Goal: Complete application form: Complete application form

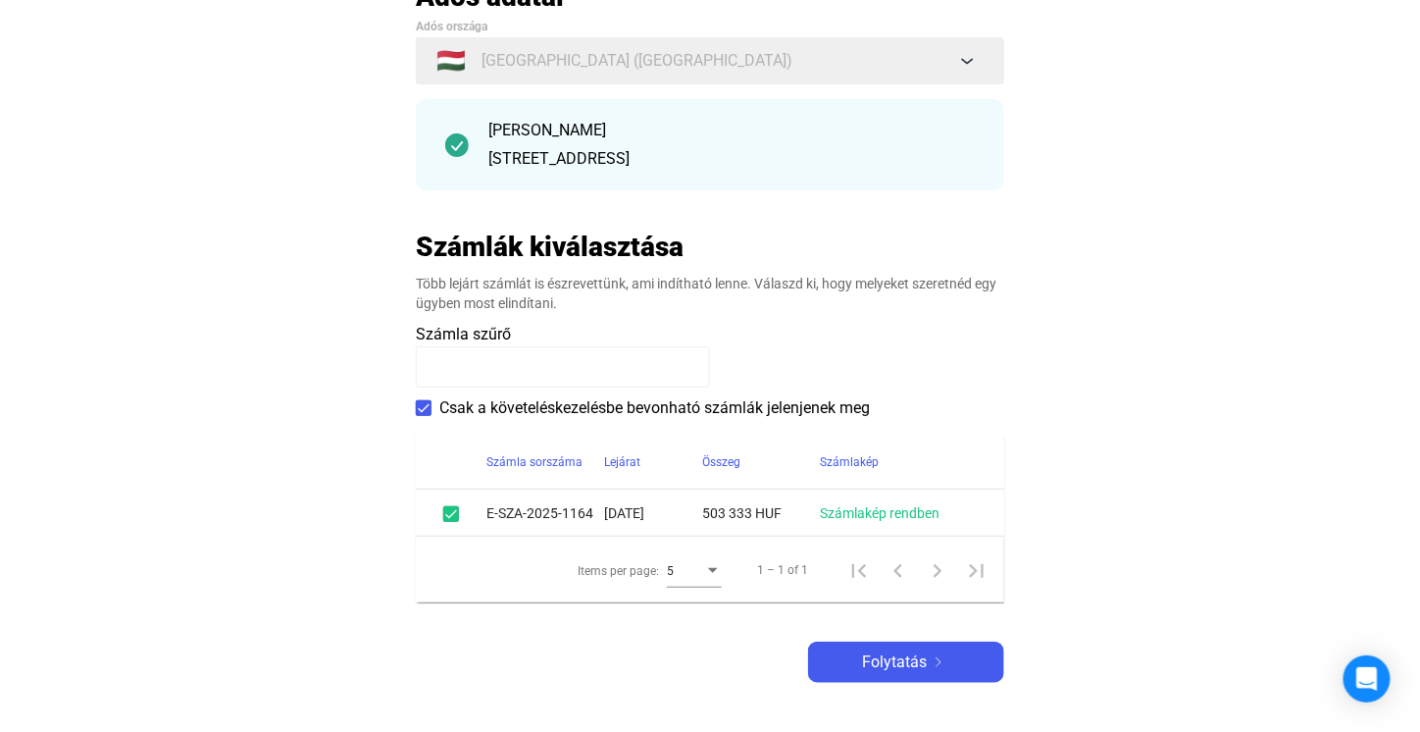
scroll to position [294, 0]
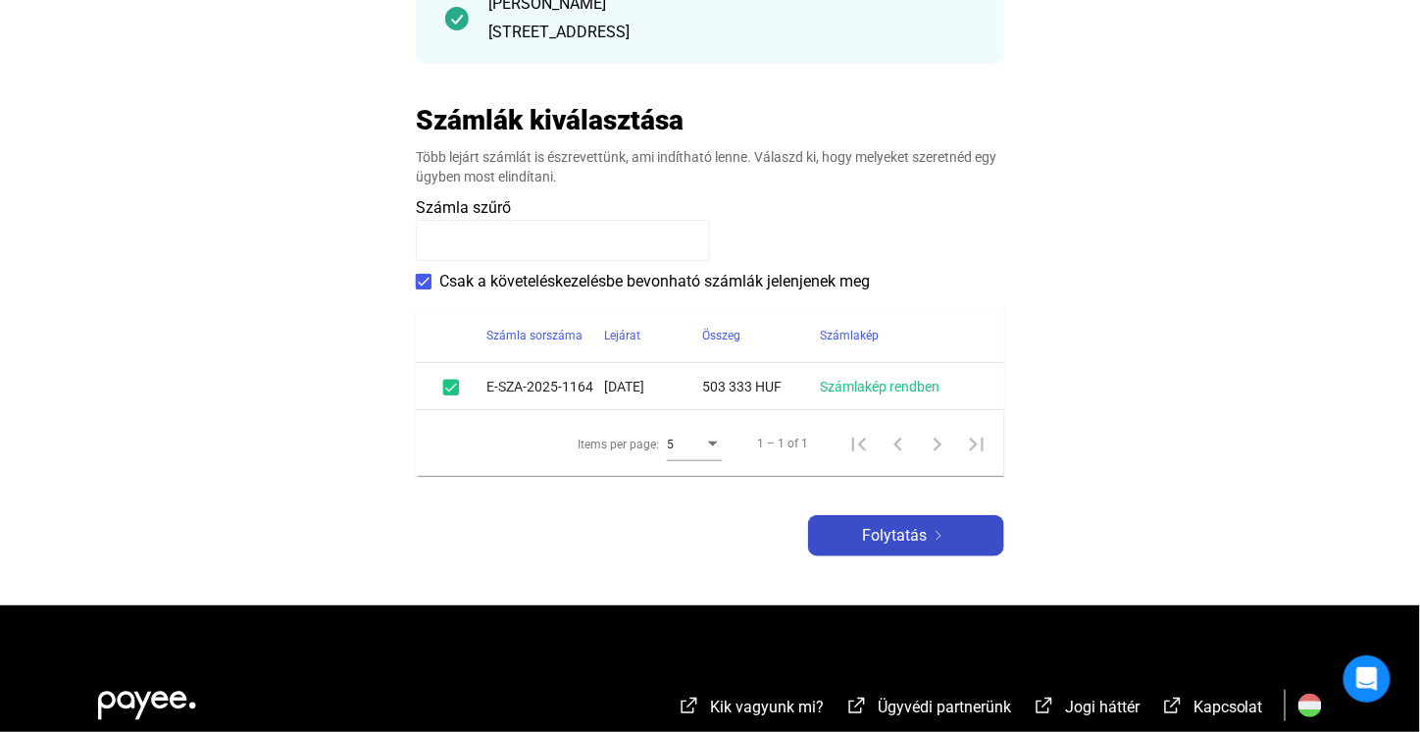
click at [880, 548] on button "Folytatás" at bounding box center [906, 535] width 196 height 41
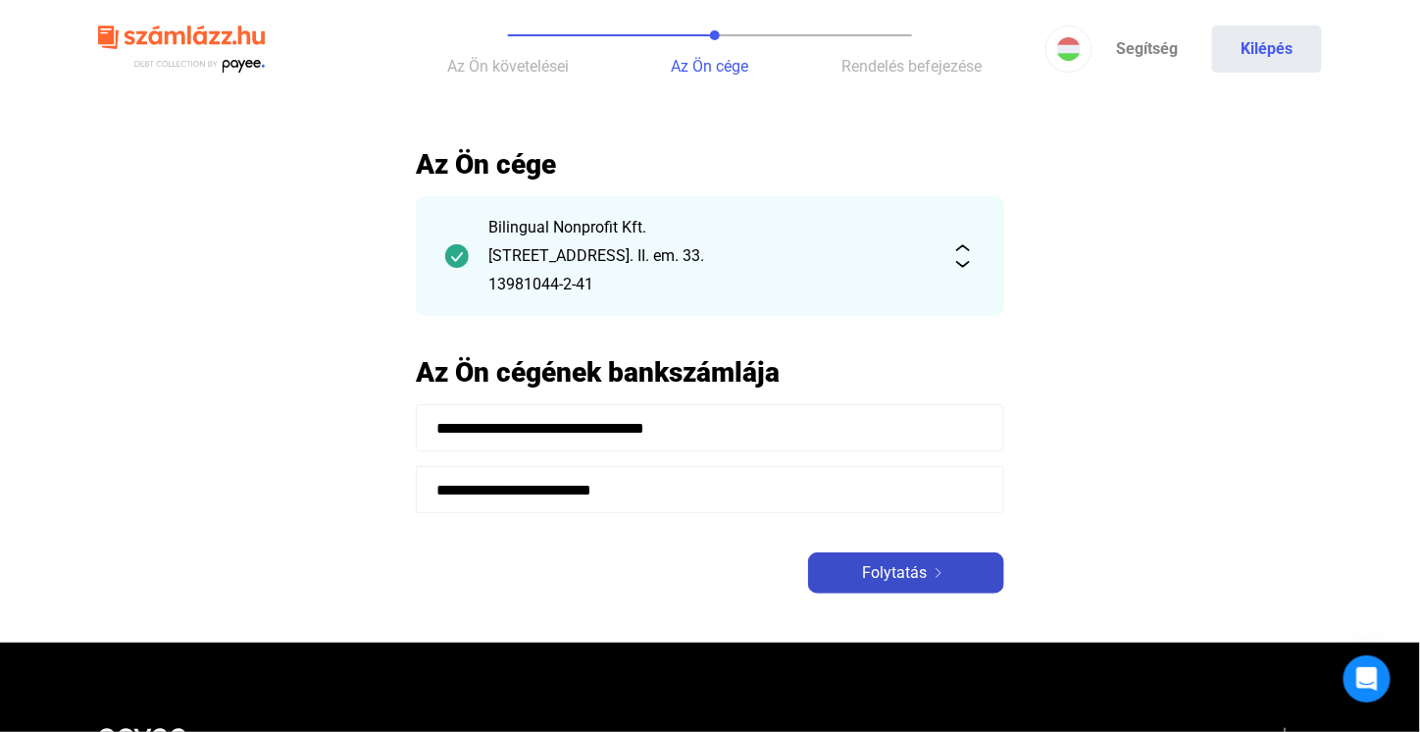
click at [885, 570] on span "Folytatás" at bounding box center [894, 573] width 65 height 24
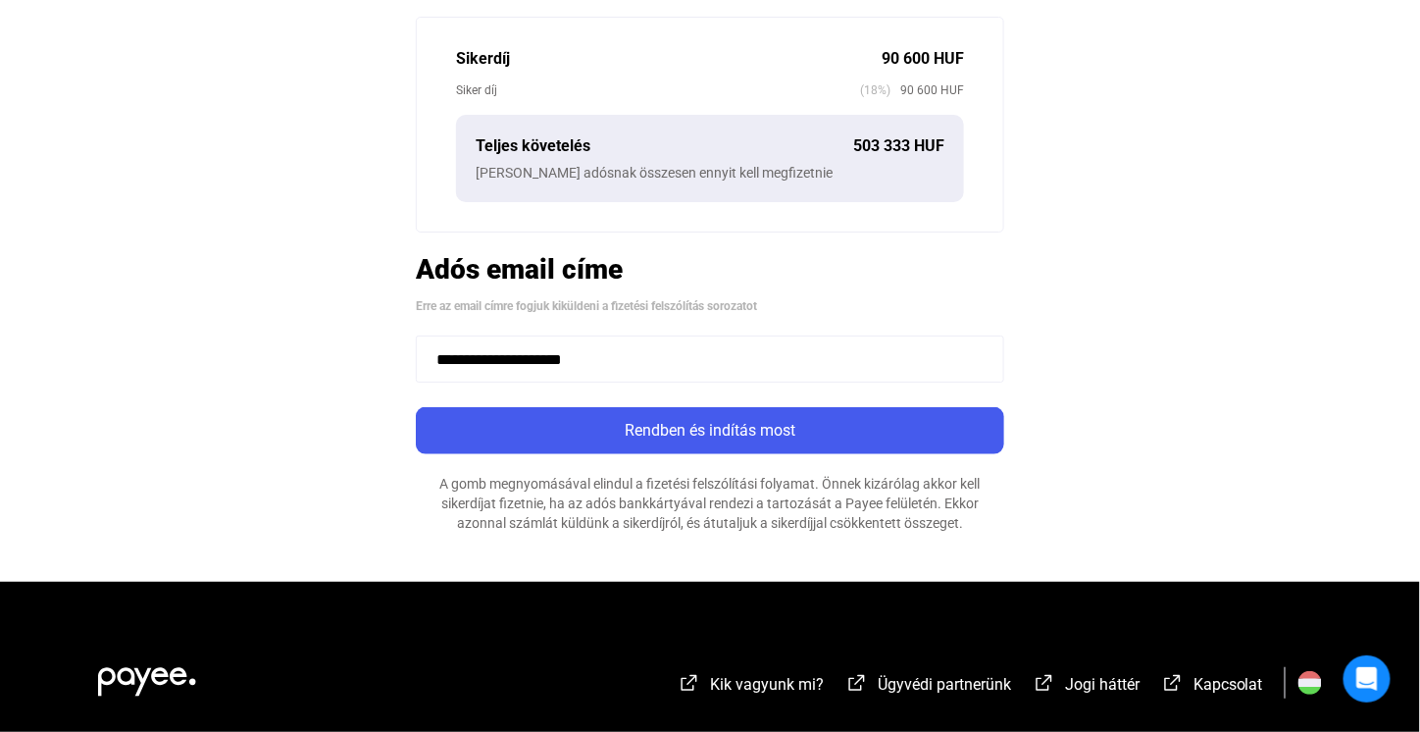
scroll to position [588, 0]
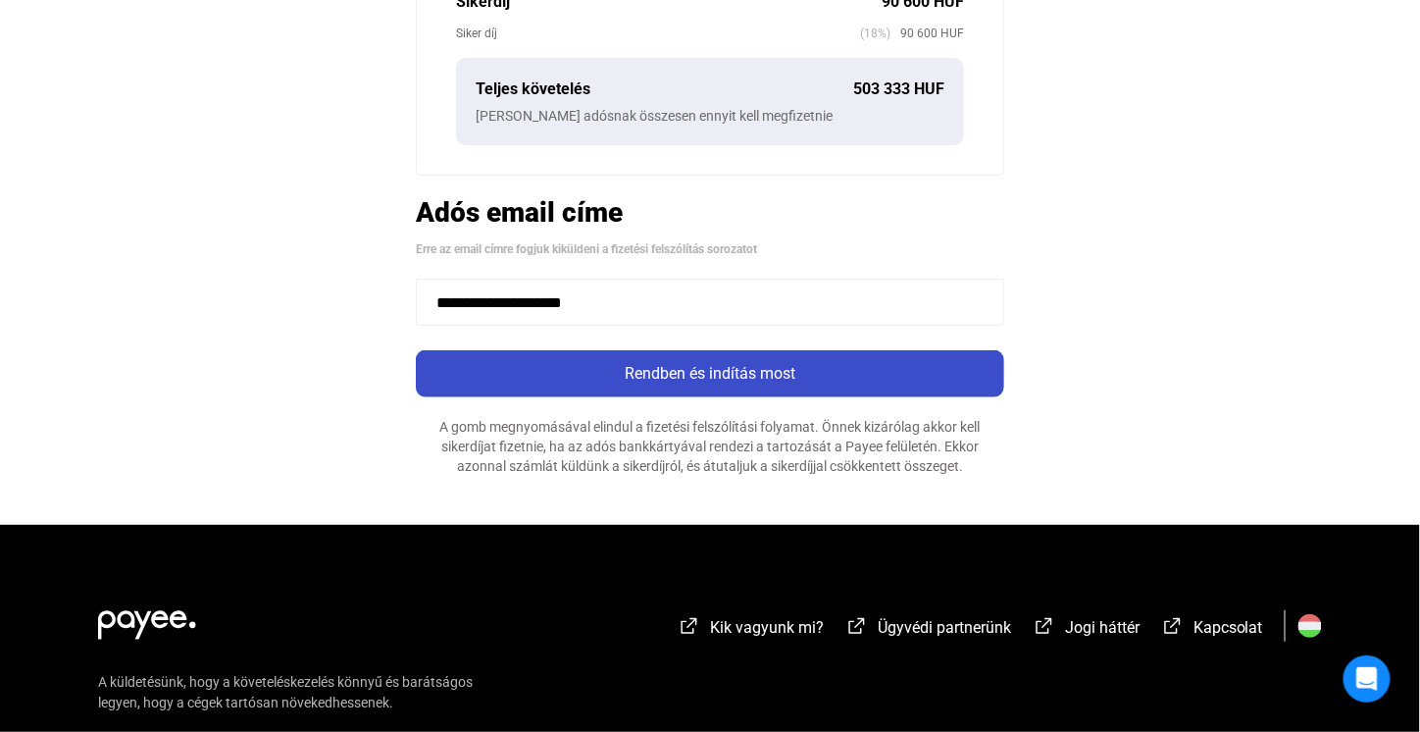
click at [738, 383] on button "Rendben és indítás most" at bounding box center [710, 373] width 588 height 47
